Goal: Connect with others: Find contact information

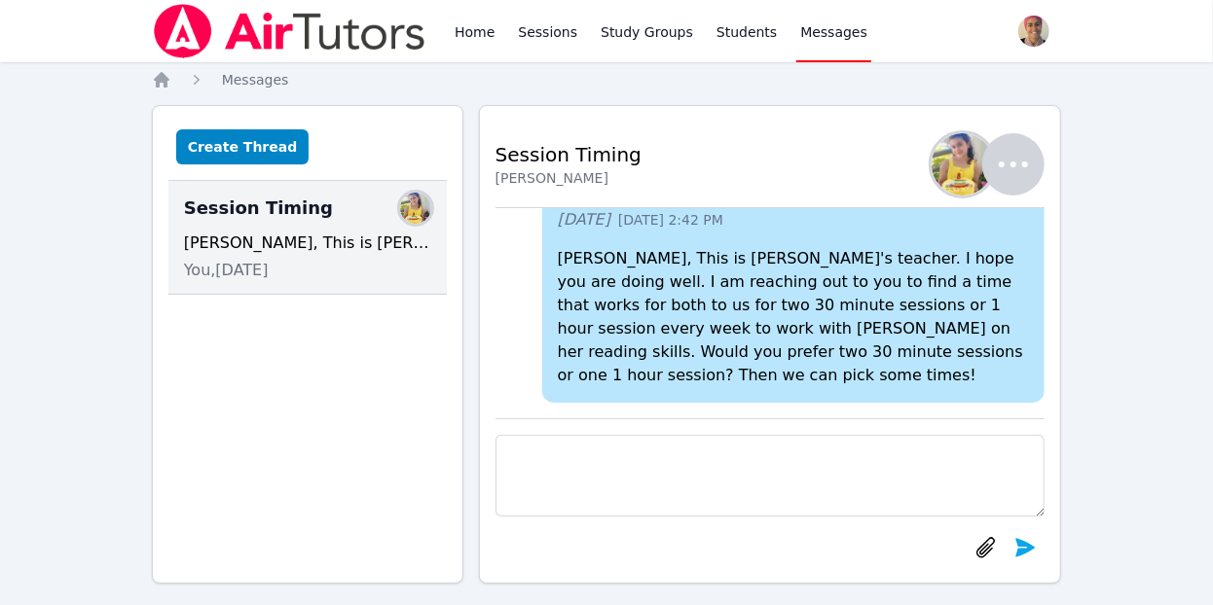
click at [946, 180] on img "button" at bounding box center [963, 164] width 62 height 62
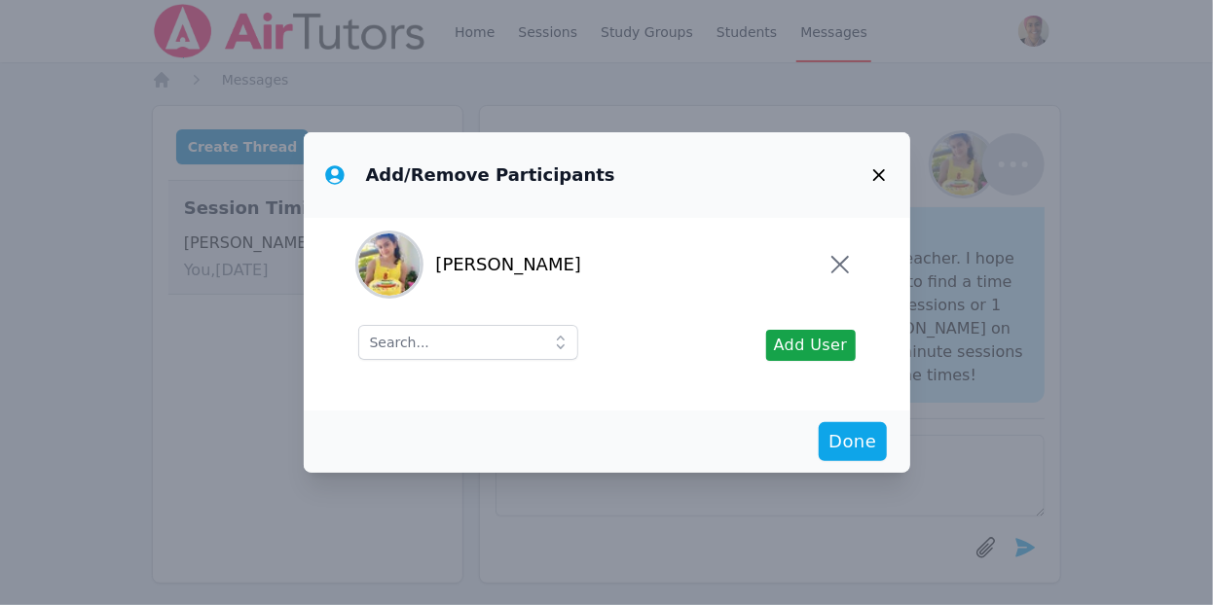
click at [885, 178] on icon "button" at bounding box center [878, 175] width 23 height 23
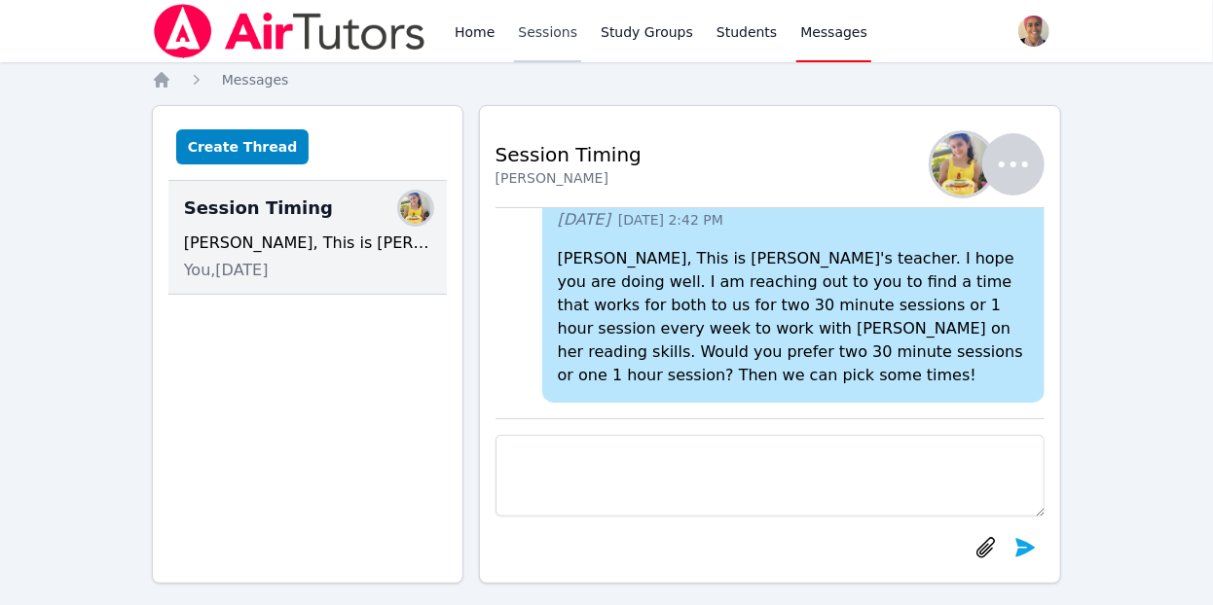
click at [555, 34] on link "Sessions" at bounding box center [547, 31] width 67 height 62
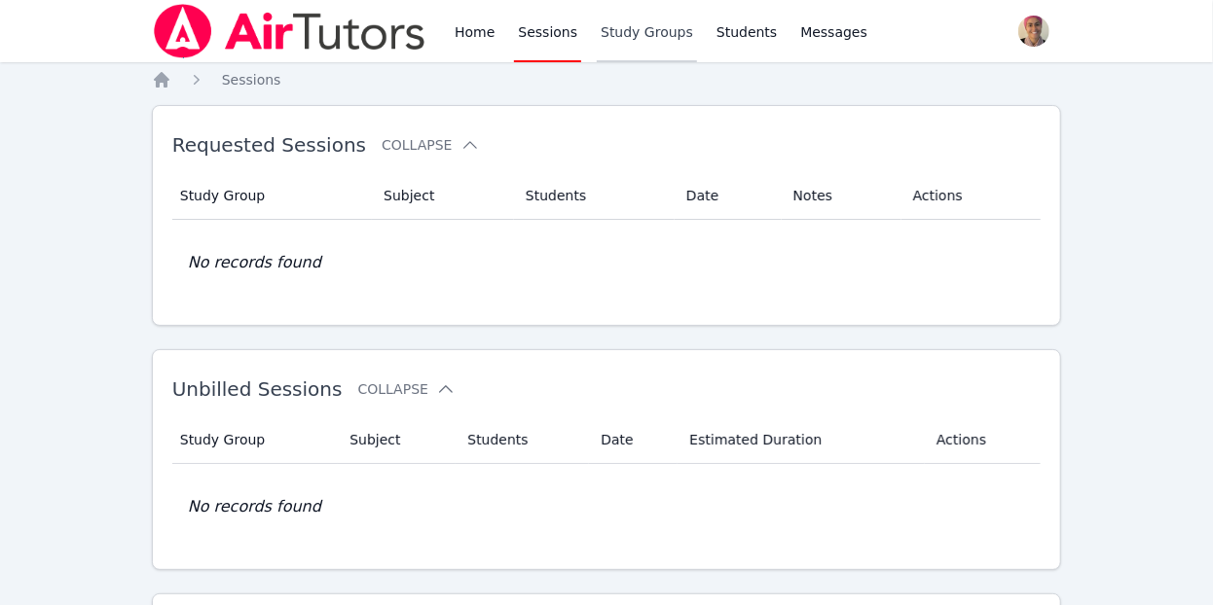
click at [605, 27] on link "Study Groups" at bounding box center [647, 31] width 100 height 62
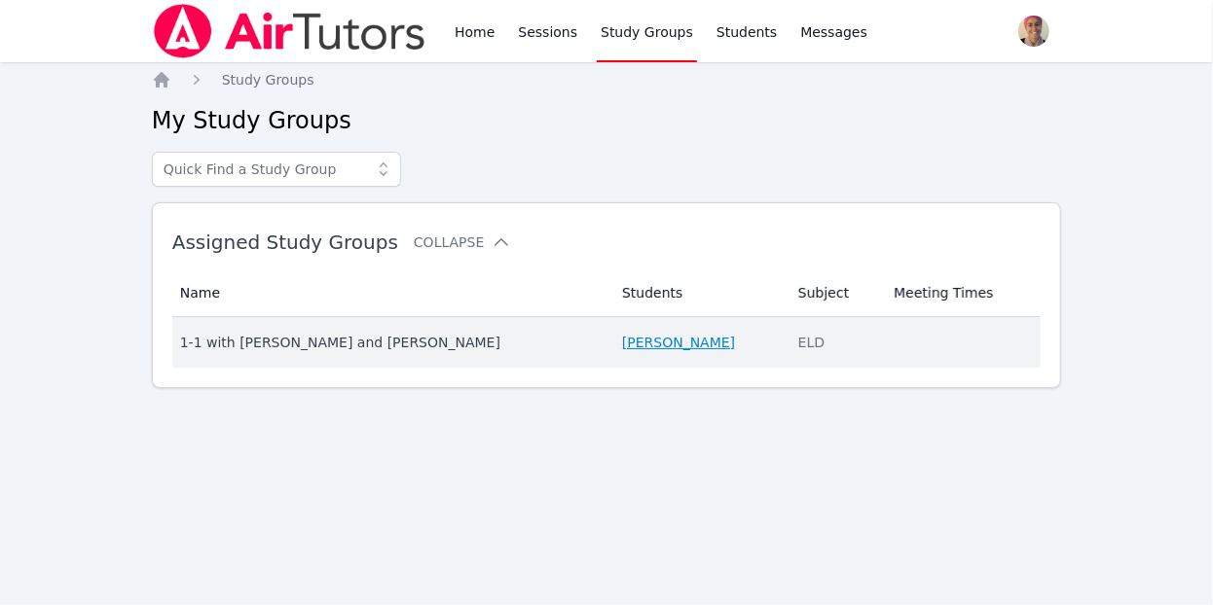
click at [629, 341] on link "[PERSON_NAME]" at bounding box center [678, 342] width 113 height 19
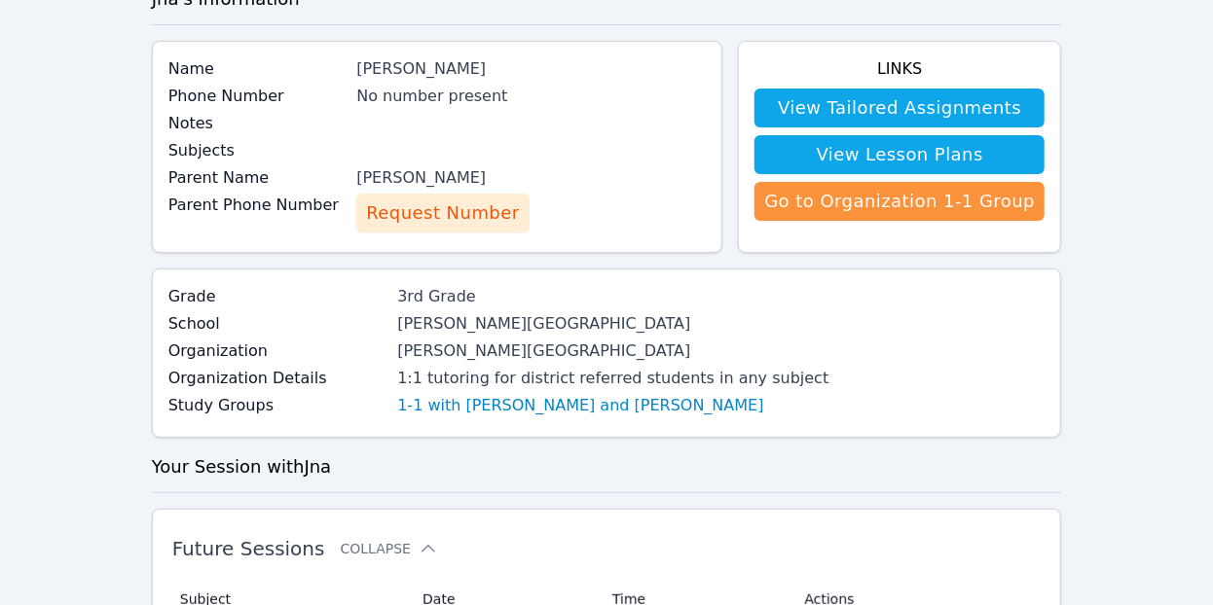
scroll to position [122, 0]
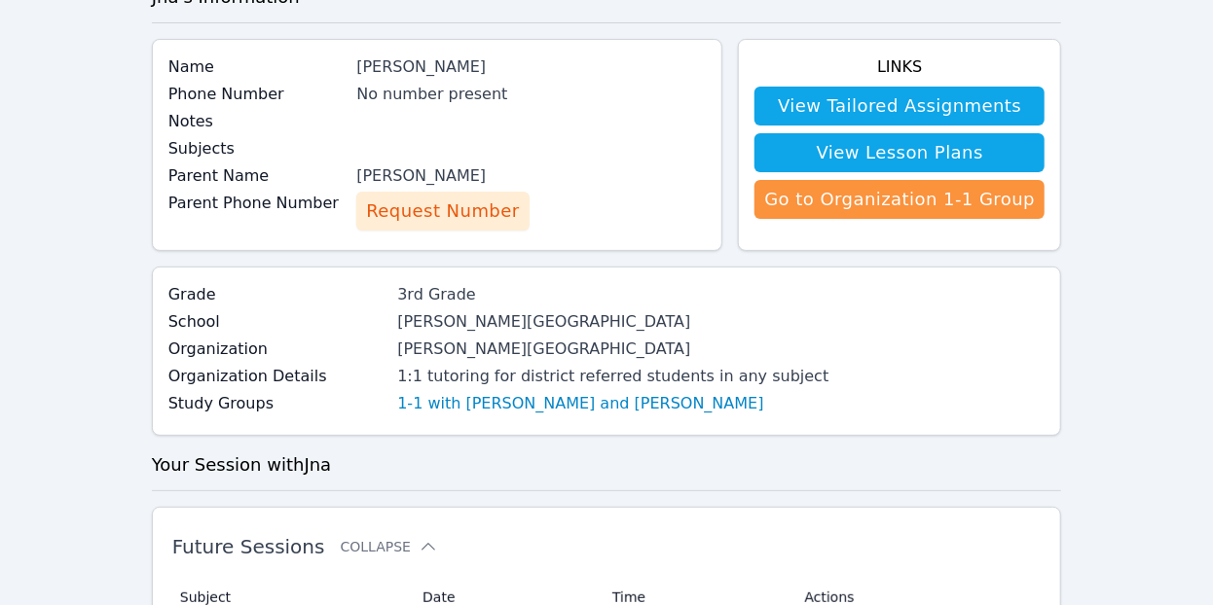
click at [455, 216] on span "Request Number" at bounding box center [442, 211] width 153 height 27
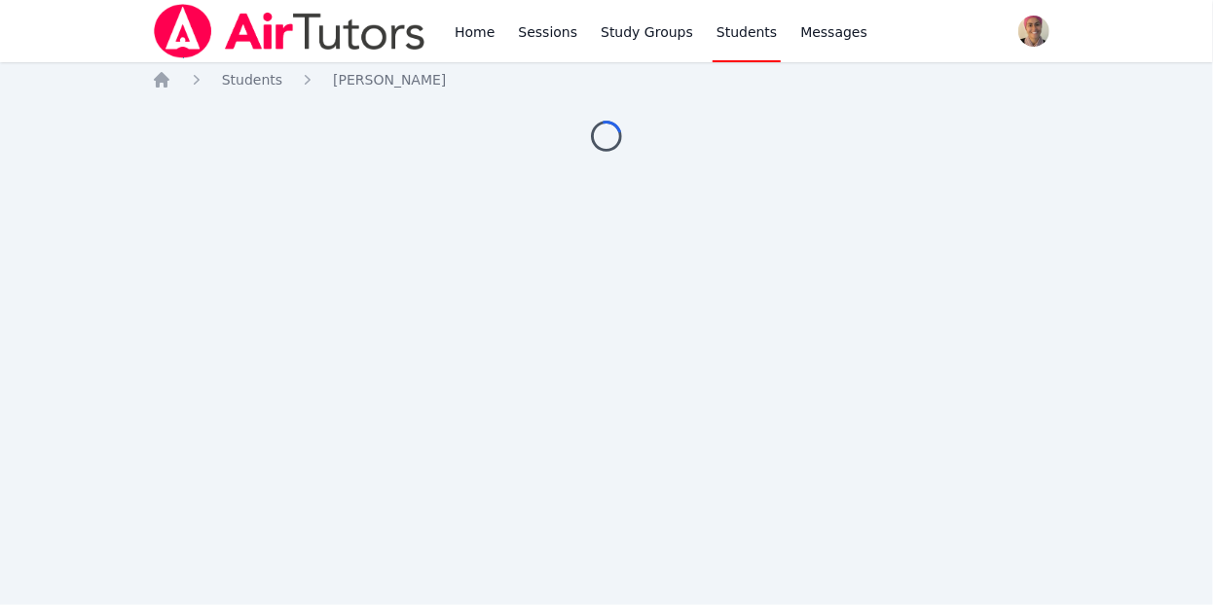
scroll to position [119, 0]
